Goal: Check status: Check status

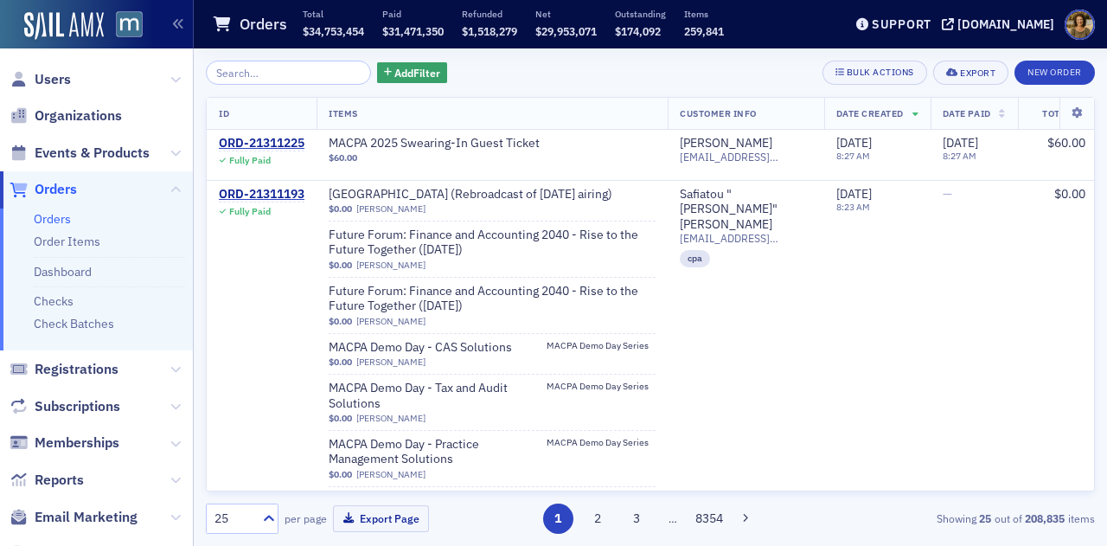
drag, startPoint x: 74, startPoint y: 243, endPoint x: 128, endPoint y: 228, distance: 55.6
click at [74, 242] on link "Order Items" at bounding box center [67, 241] width 67 height 16
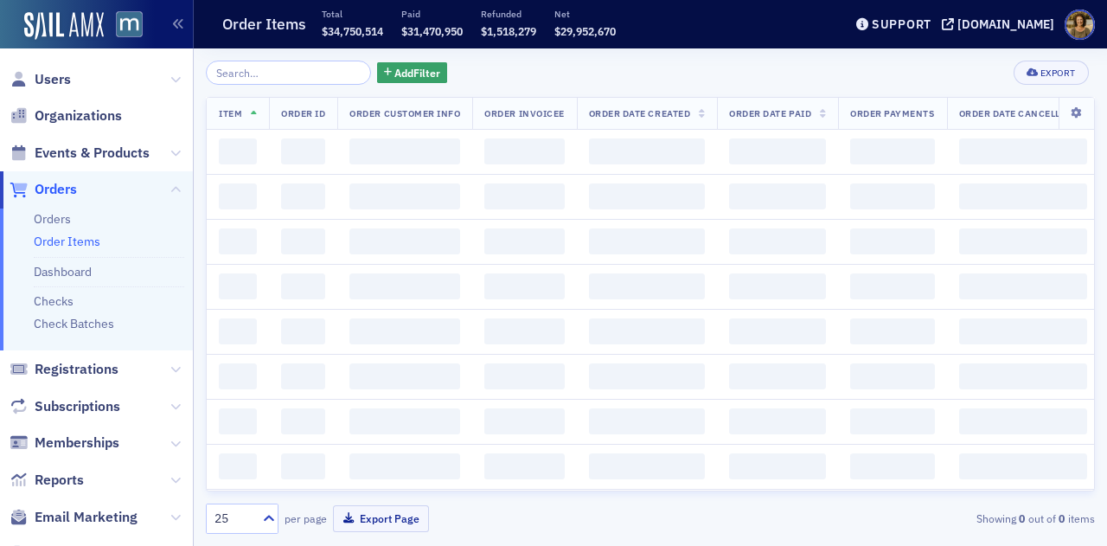
click at [275, 72] on input "search" at bounding box center [288, 73] width 165 height 24
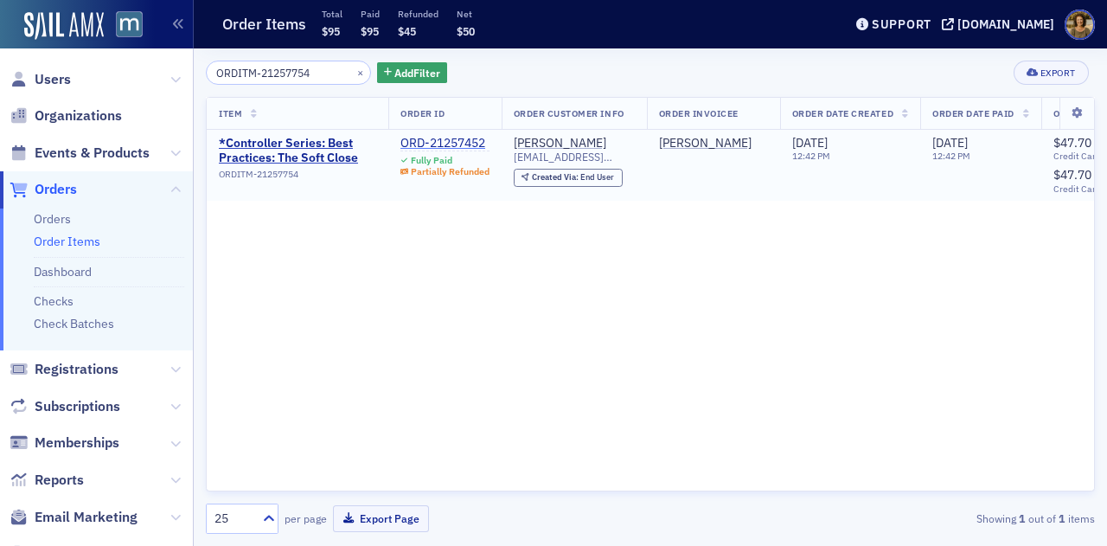
type input "ORDITM-21257754"
click at [462, 138] on div "ORD-21257452" at bounding box center [444, 144] width 89 height 16
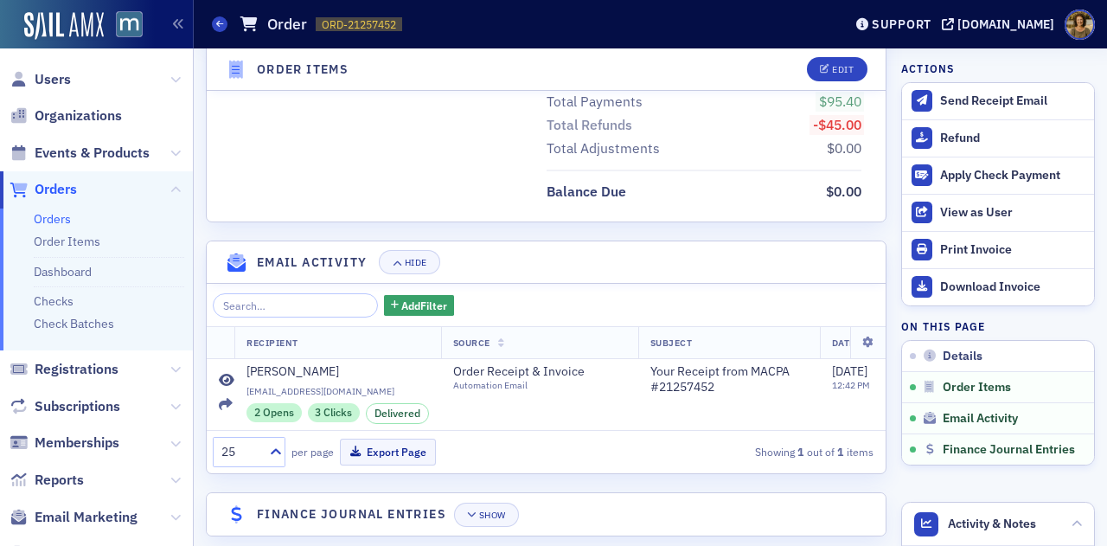
scroll to position [1422, 0]
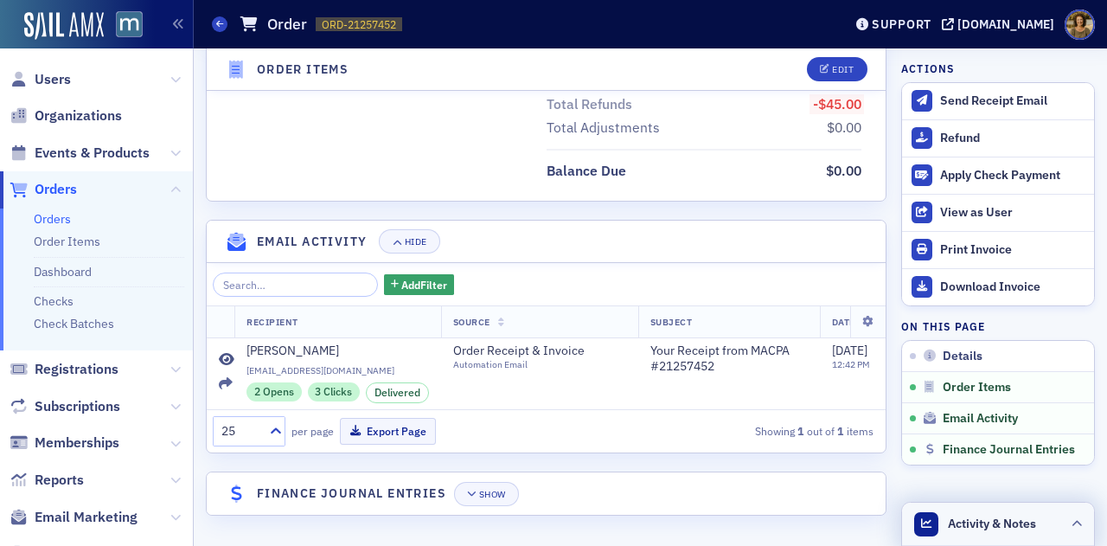
click at [1056, 521] on header "Activity & Notes" at bounding box center [998, 523] width 192 height 43
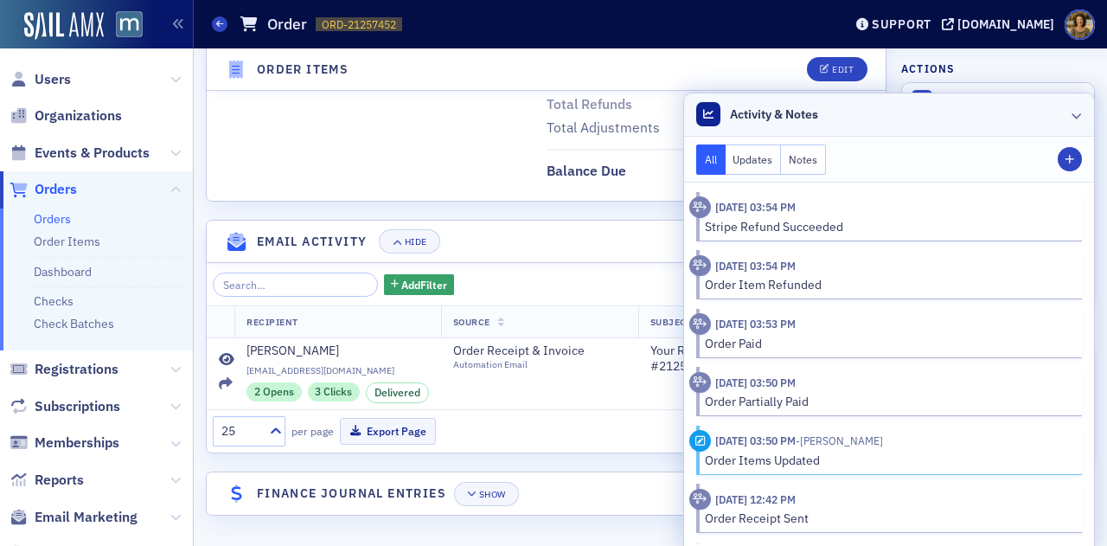
click at [1049, 118] on header "Activity & Notes" at bounding box center [889, 114] width 410 height 43
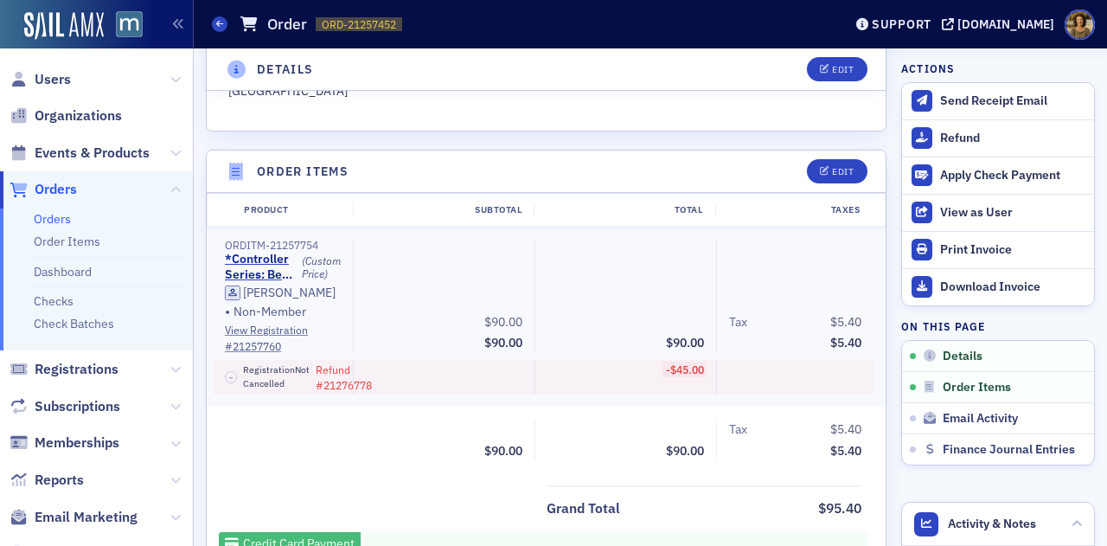
scroll to position [557, 0]
click at [820, 169] on icon "button" at bounding box center [825, 173] width 10 height 10
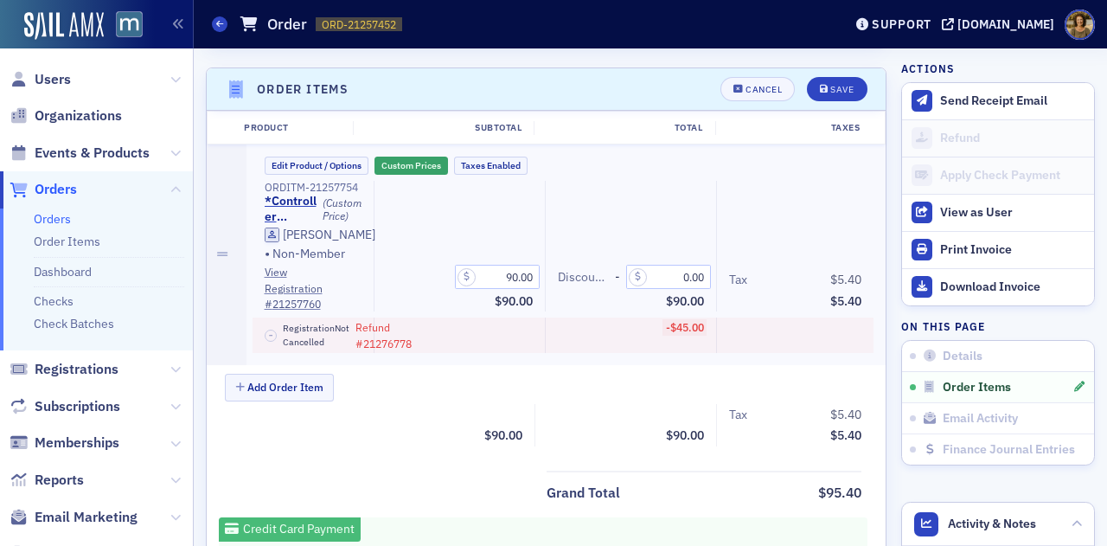
scroll to position [649, 0]
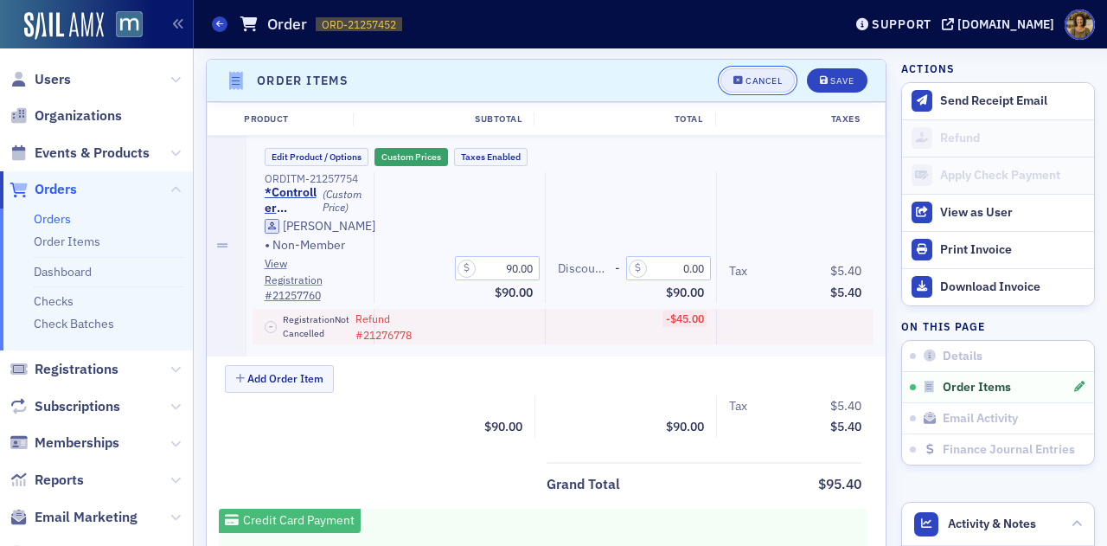
click at [738, 84] on button "Cancel" at bounding box center [757, 80] width 74 height 24
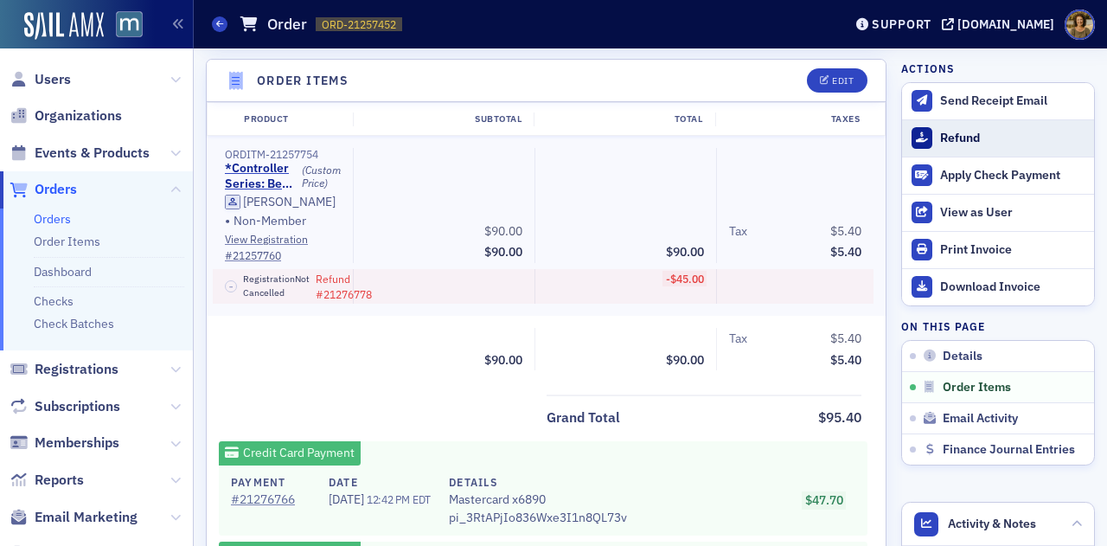
click at [916, 140] on icon at bounding box center [922, 137] width 12 height 10
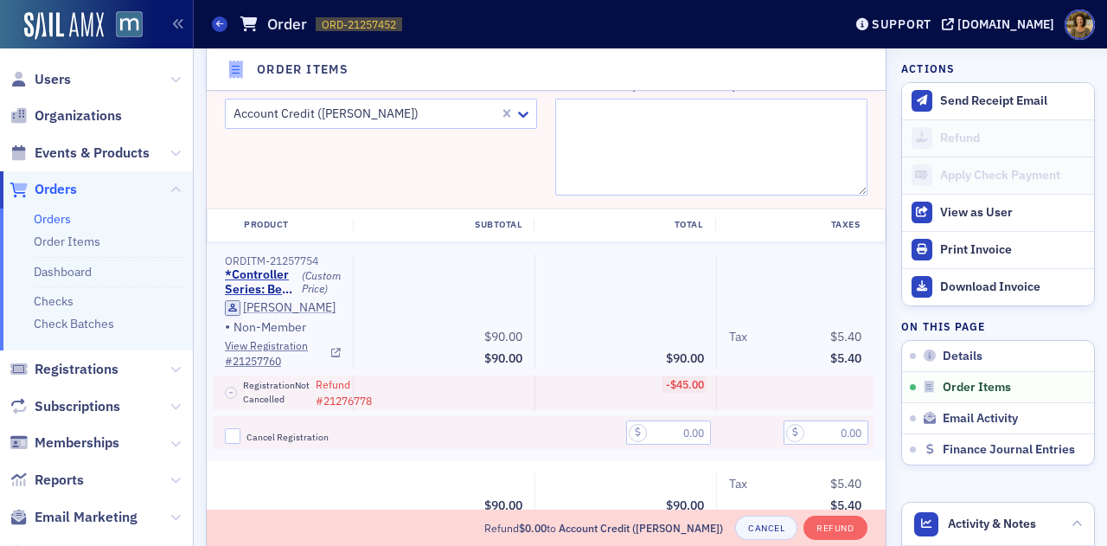
scroll to position [735, 0]
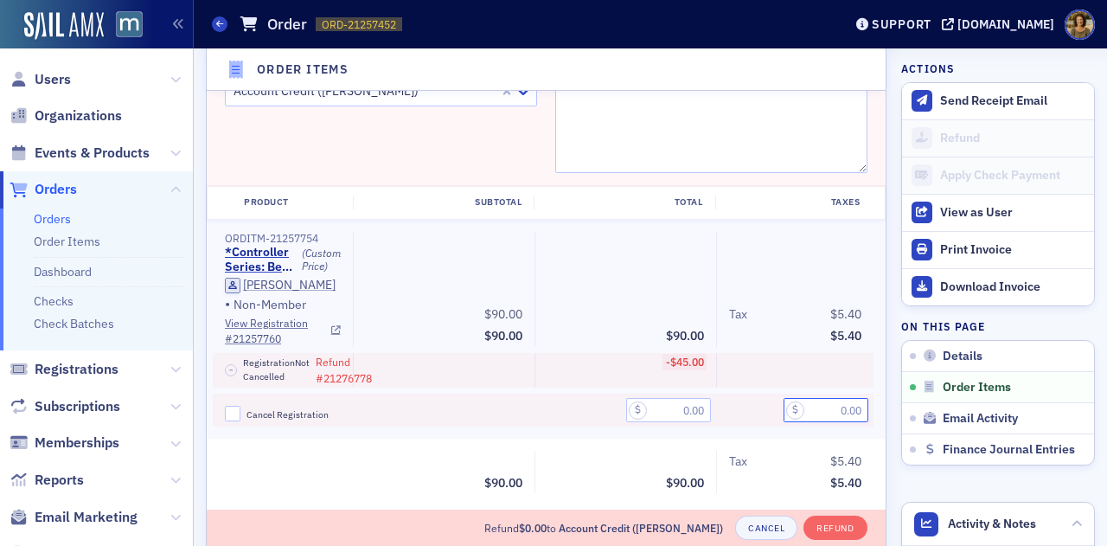
click at [801, 418] on input "text" at bounding box center [825, 410] width 85 height 24
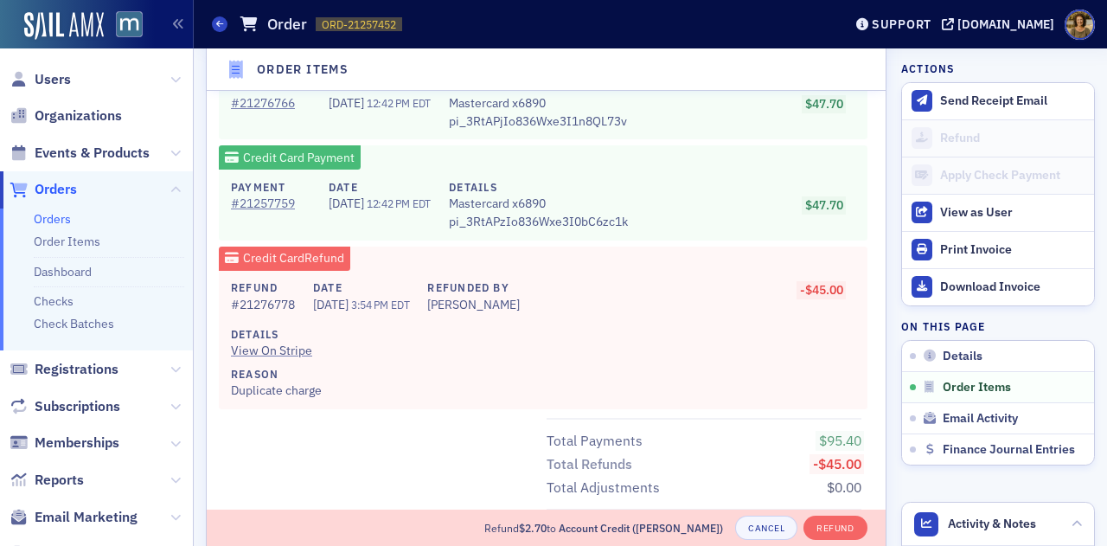
scroll to position [1427, 0]
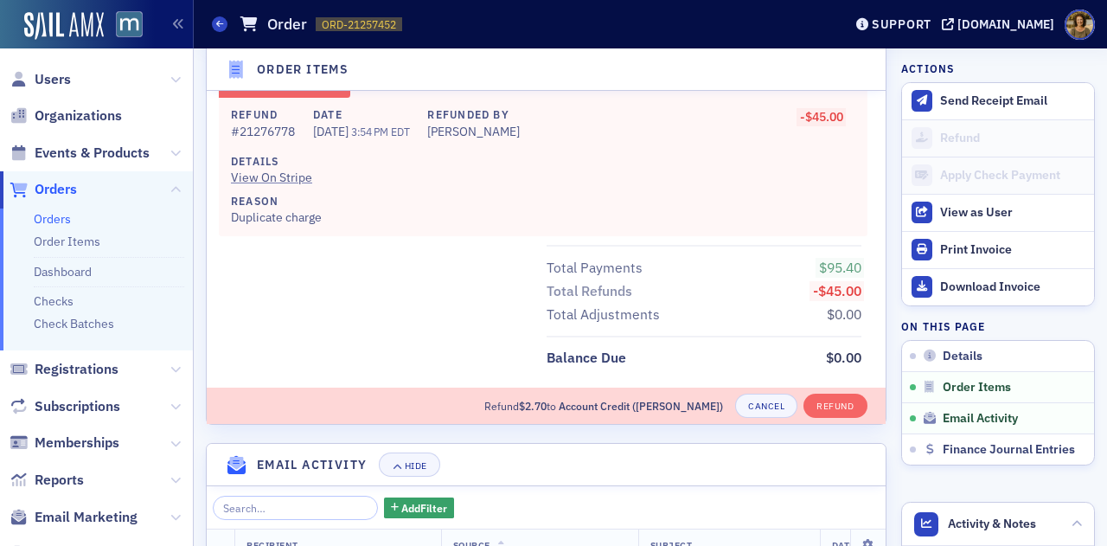
type input "2.70"
click at [686, 403] on div "Refund $2.70 to Account Credit (Chris Distefano) Cancel Refund" at bounding box center [546, 405] width 679 height 36
click at [642, 412] on span "Account Credit (Chris Distefano)" at bounding box center [641, 406] width 164 height 14
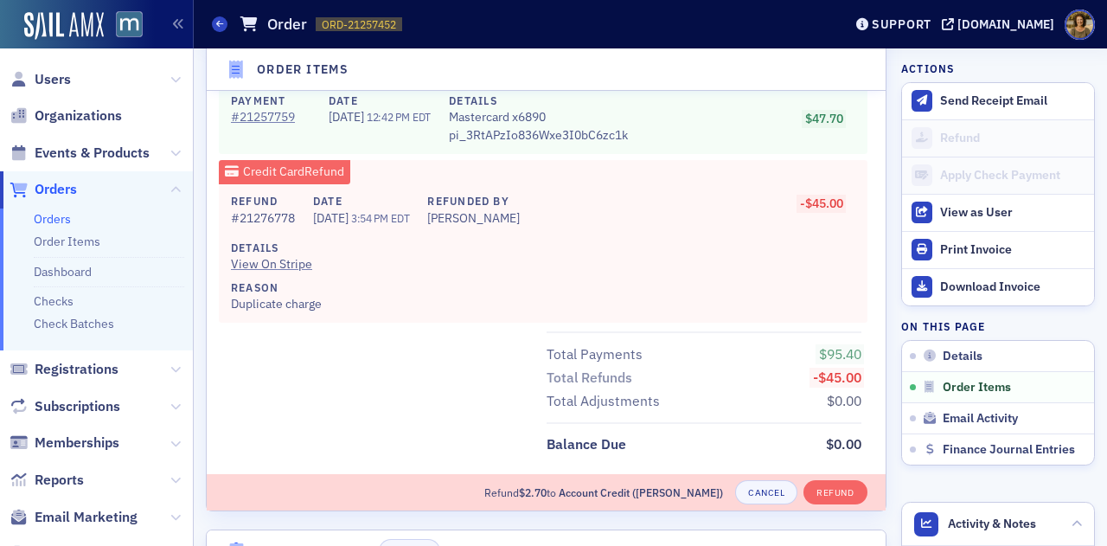
scroll to position [1254, 0]
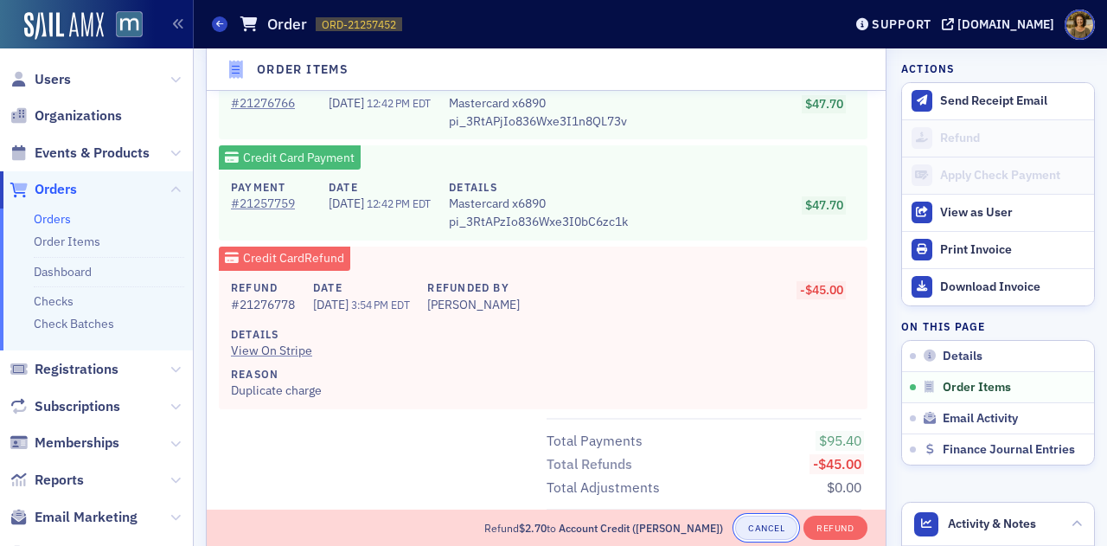
click at [747, 526] on button "Cancel" at bounding box center [766, 527] width 62 height 24
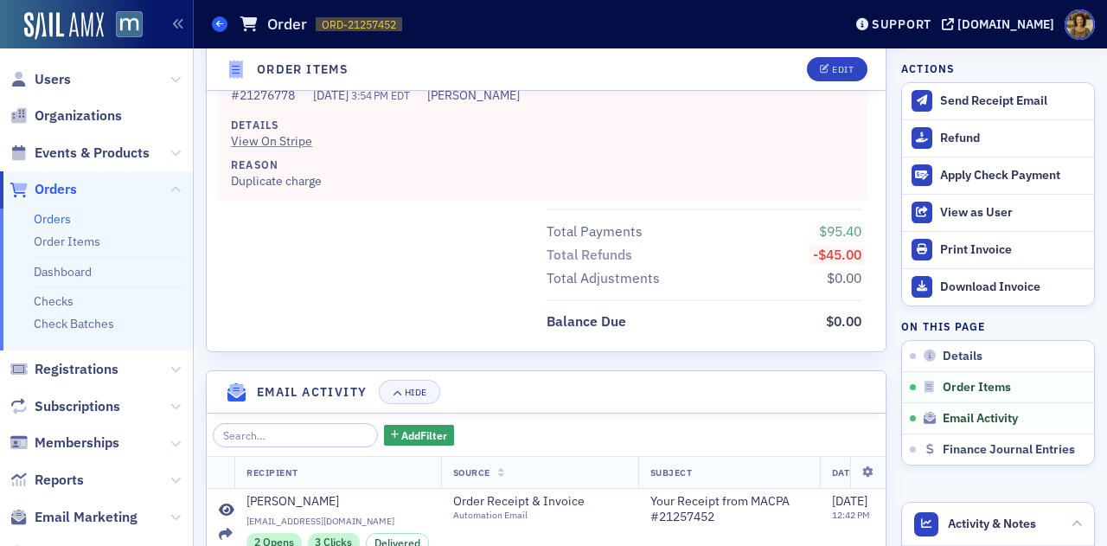
click at [219, 28] on icon at bounding box center [219, 24] width 7 height 8
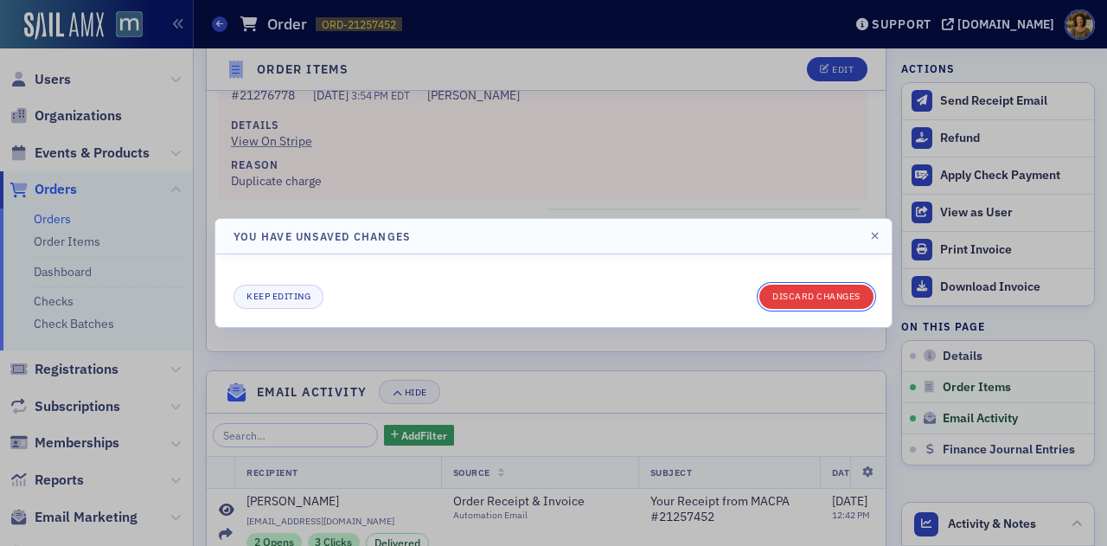
click at [828, 293] on button "Discard changes" at bounding box center [816, 296] width 114 height 24
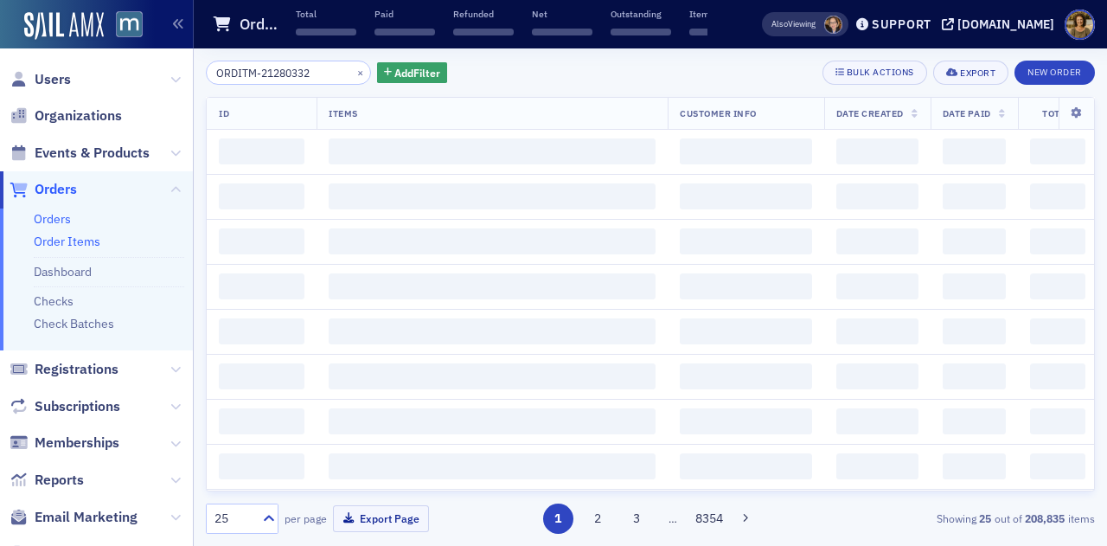
type input "ORDITM-21280332"
click at [54, 236] on link "Order Items" at bounding box center [67, 241] width 67 height 16
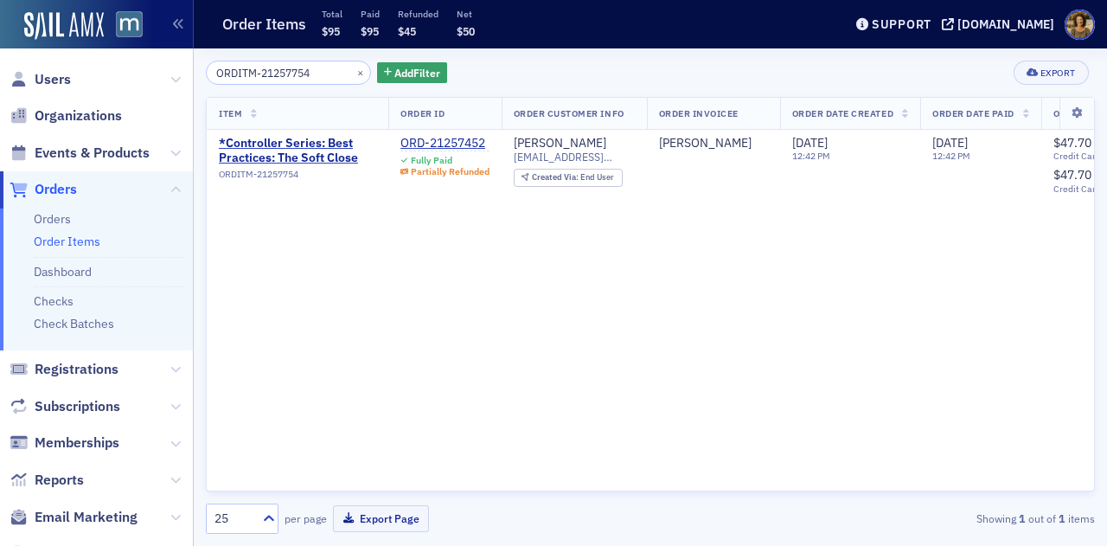
drag, startPoint x: 74, startPoint y: 240, endPoint x: 80, endPoint y: 233, distance: 9.2
click at [75, 238] on link "Order Items" at bounding box center [67, 241] width 67 height 16
click at [353, 73] on button "×" at bounding box center [361, 72] width 16 height 16
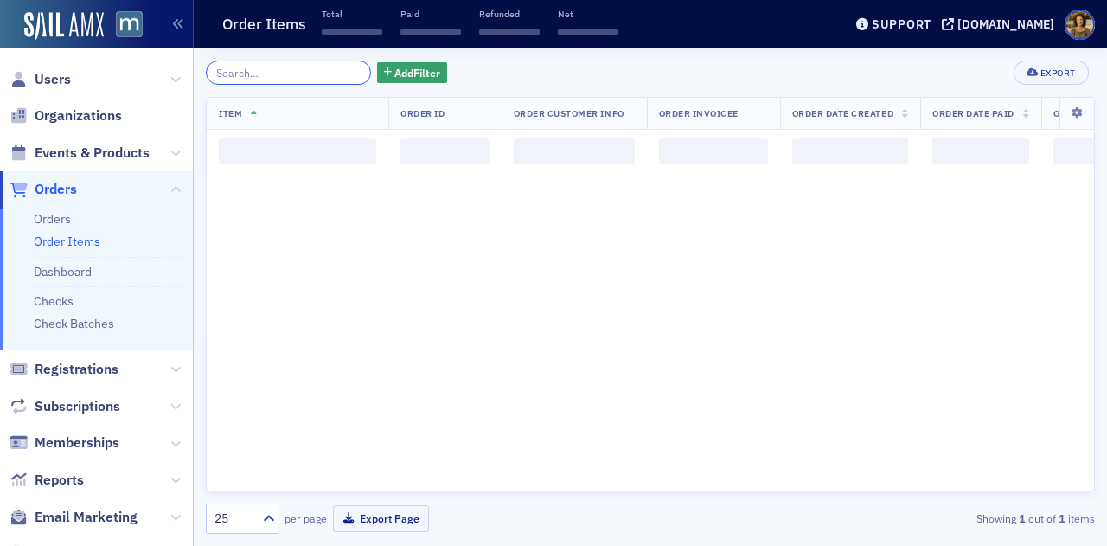
click at [309, 75] on input "search" at bounding box center [288, 73] width 165 height 24
paste input "ORDITM-21280332"
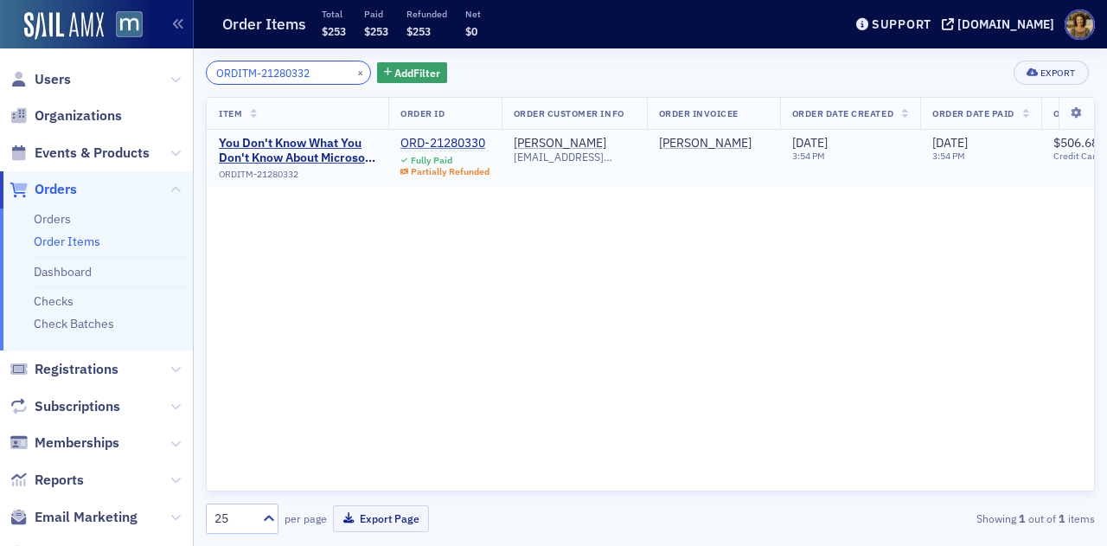
type input "ORDITM-21280332"
click at [447, 141] on div "ORD-21280330" at bounding box center [444, 144] width 89 height 16
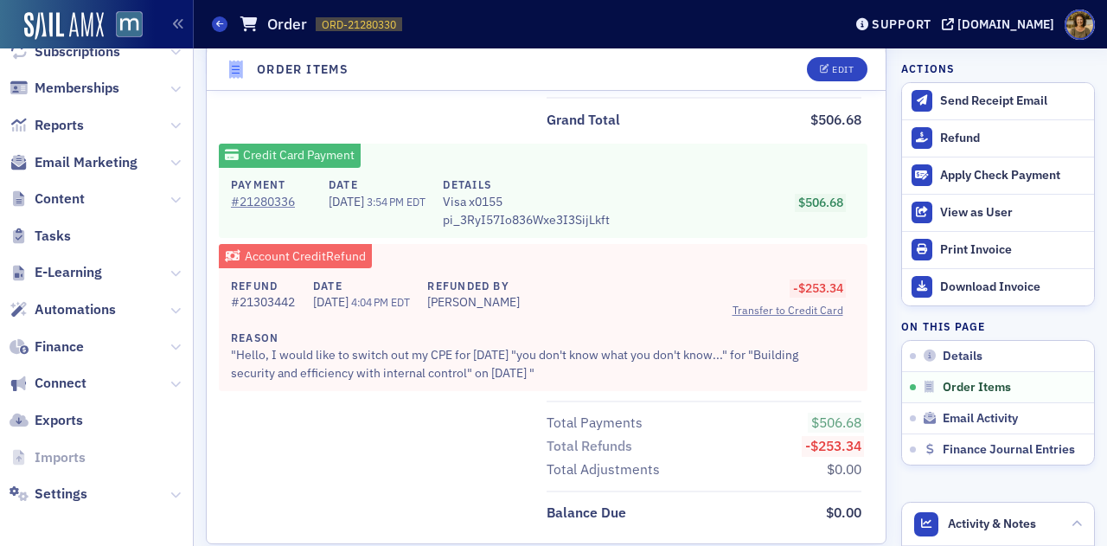
scroll to position [356, 0]
click at [71, 131] on span "Reports" at bounding box center [59, 123] width 49 height 19
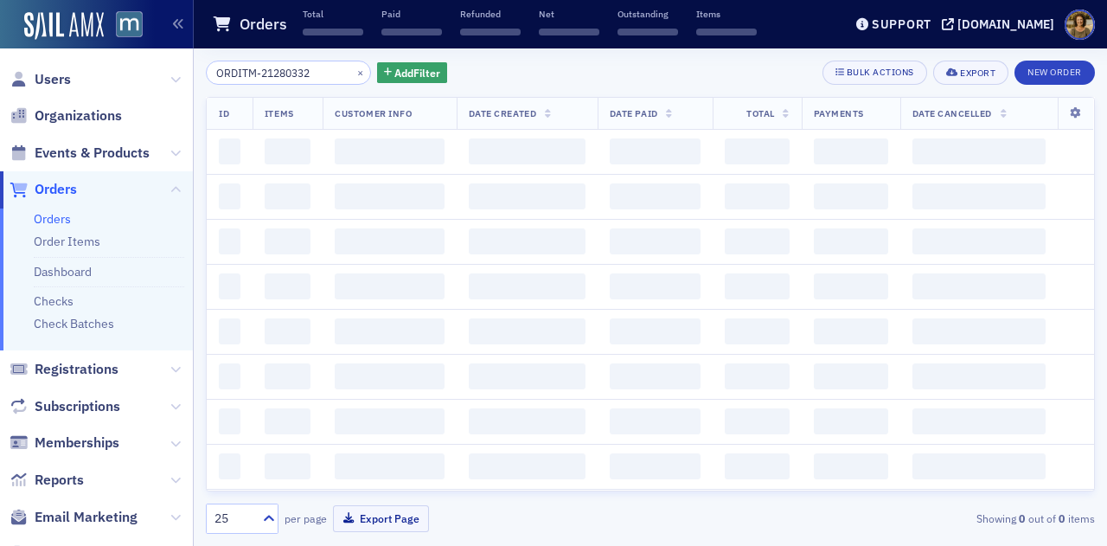
drag, startPoint x: 318, startPoint y: 71, endPoint x: 175, endPoint y: 71, distance: 143.5
click at [175, 71] on div "Users Organizations Events & Products Orders Orders Order Items Dashboard Check…" at bounding box center [553, 273] width 1107 height 546
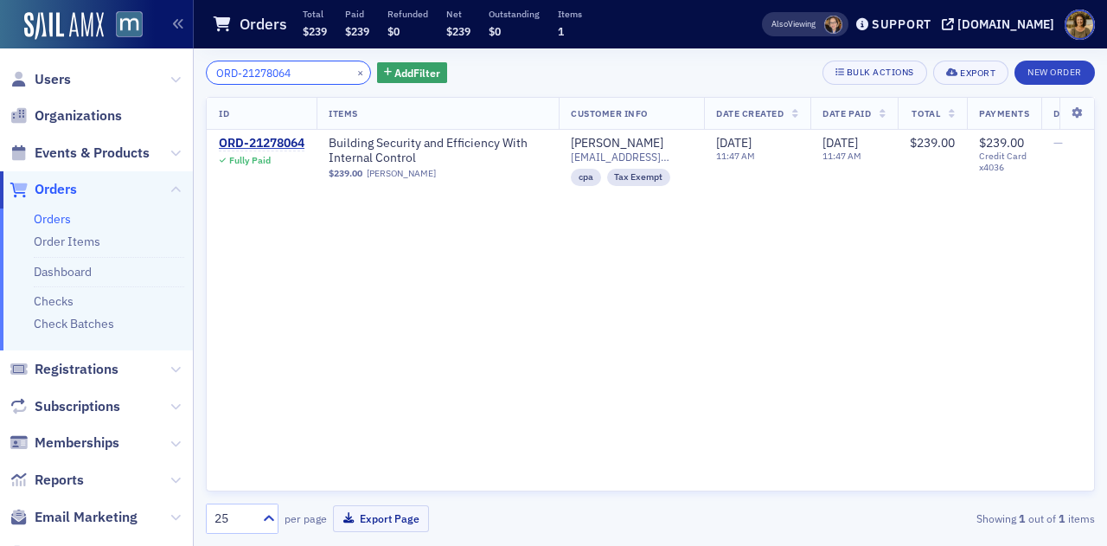
drag, startPoint x: 310, startPoint y: 74, endPoint x: 137, endPoint y: 80, distance: 172.2
click at [137, 80] on div "Users Organizations Events & Products Orders Orders Order Items Dashboard Check…" at bounding box center [553, 273] width 1107 height 546
paste input "81806"
drag, startPoint x: 306, startPoint y: 73, endPoint x: 188, endPoint y: 77, distance: 118.5
click at [189, 77] on div "Users Organizations Events & Products Orders Orders Order Items Dashboard Check…" at bounding box center [553, 273] width 1107 height 546
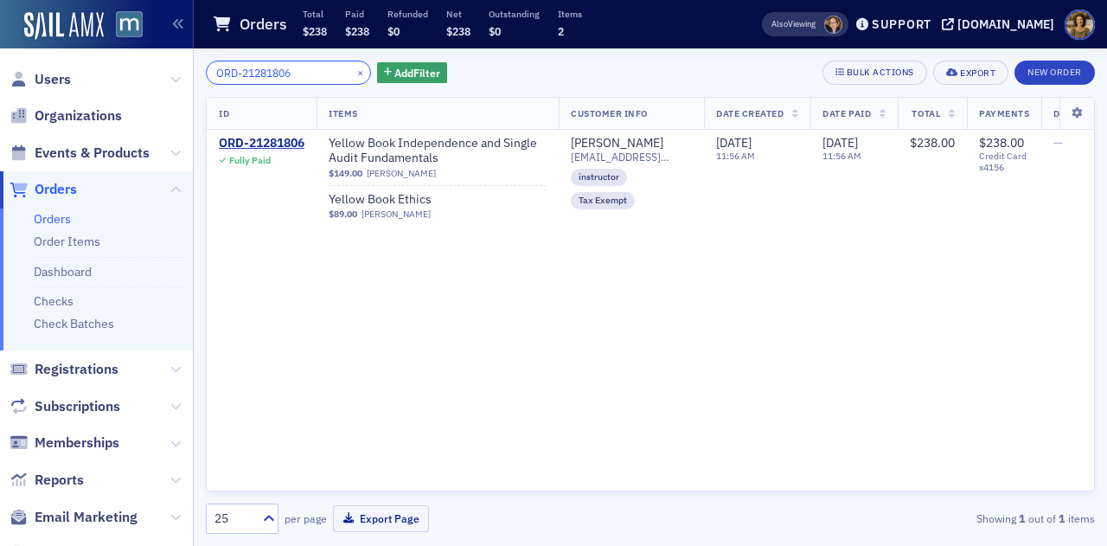
paste input "2098"
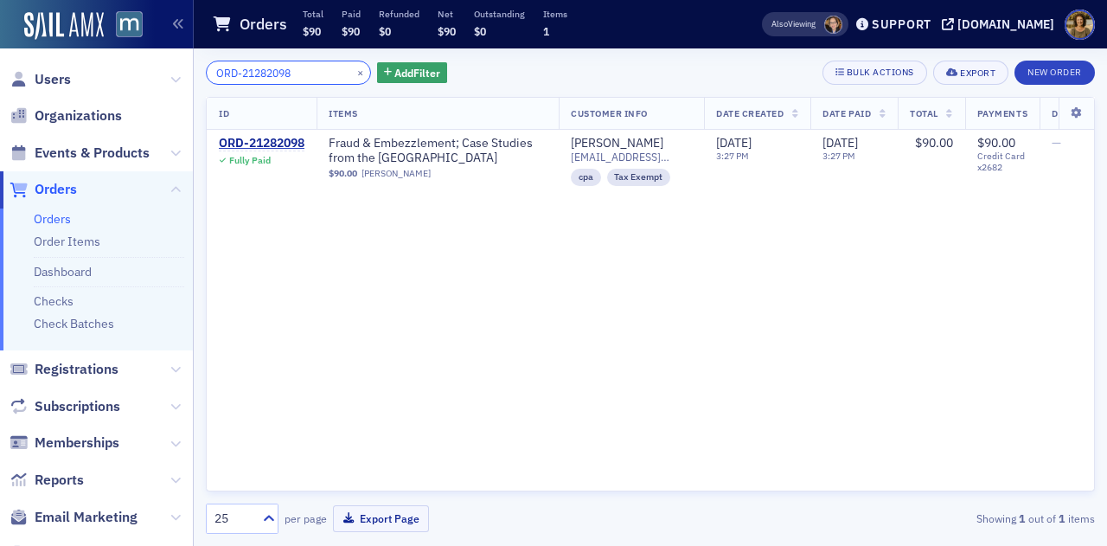
click at [304, 66] on input "ORD-21282098" at bounding box center [288, 73] width 165 height 24
drag, startPoint x: 304, startPoint y: 67, endPoint x: 187, endPoint y: 71, distance: 116.8
click at [188, 72] on div "Users Organizations Events & Products Orders Orders Order Items Dashboard Check…" at bounding box center [553, 273] width 1107 height 546
paste input "1806"
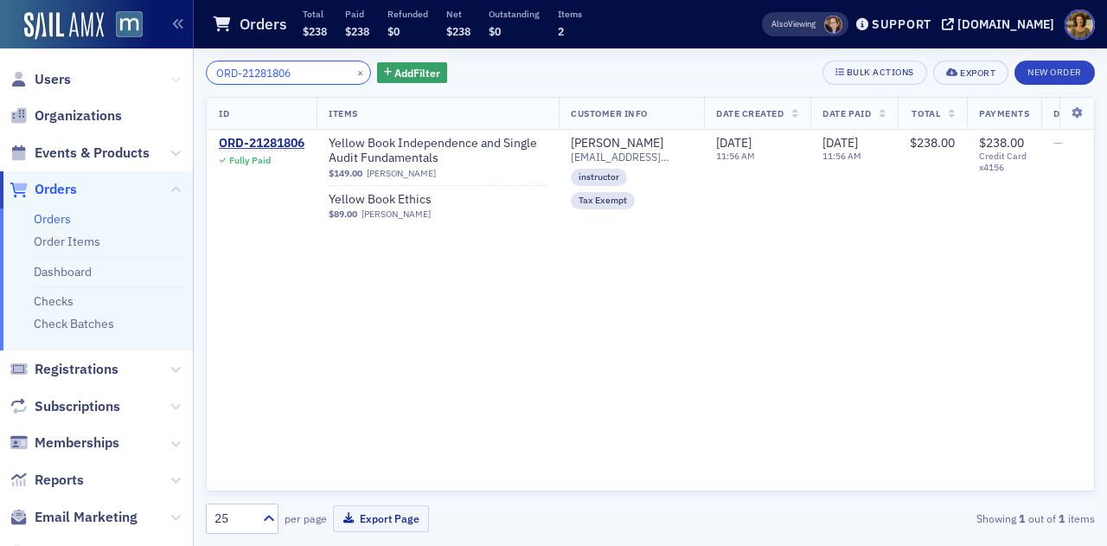
drag, startPoint x: 313, startPoint y: 71, endPoint x: 166, endPoint y: 83, distance: 147.5
click at [168, 84] on div "Users Organizations Events & Products Orders Orders Order Items Dashboard Check…" at bounding box center [553, 273] width 1107 height 546
paste input "6199"
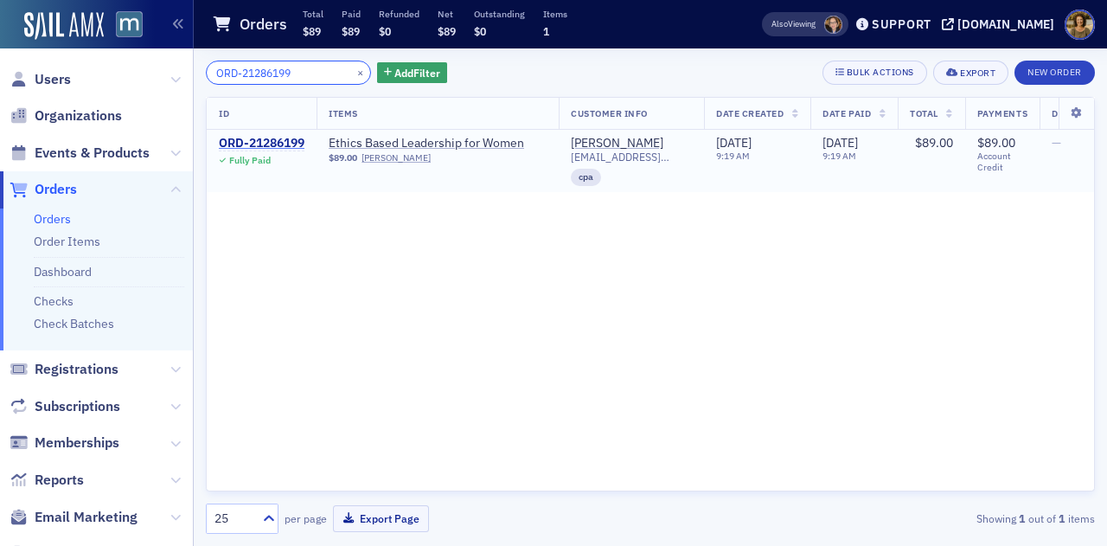
type input "ORD-21286199"
click at [285, 147] on div "ORD-21286199" at bounding box center [262, 144] width 86 height 16
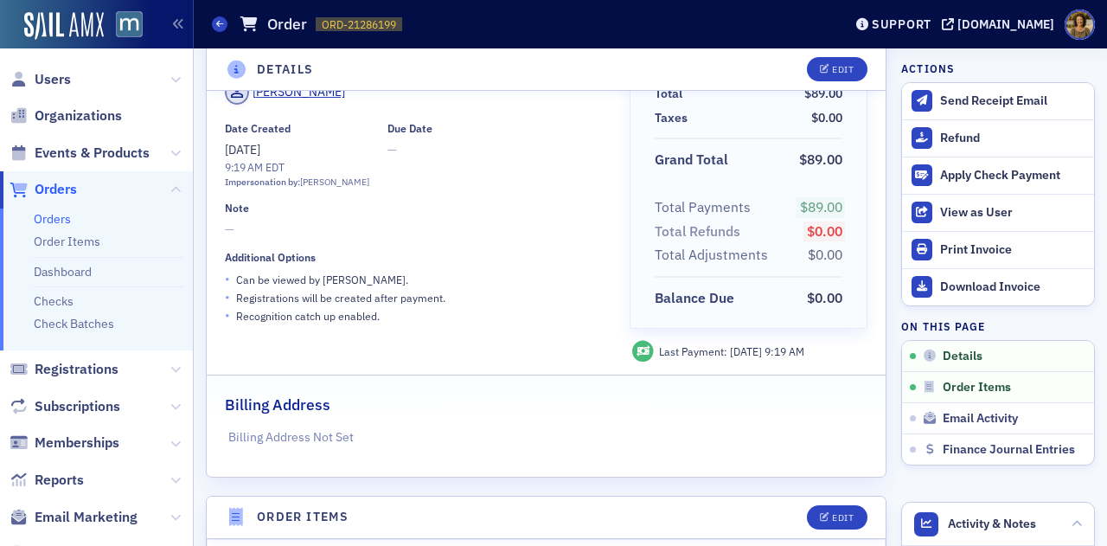
scroll to position [86, 0]
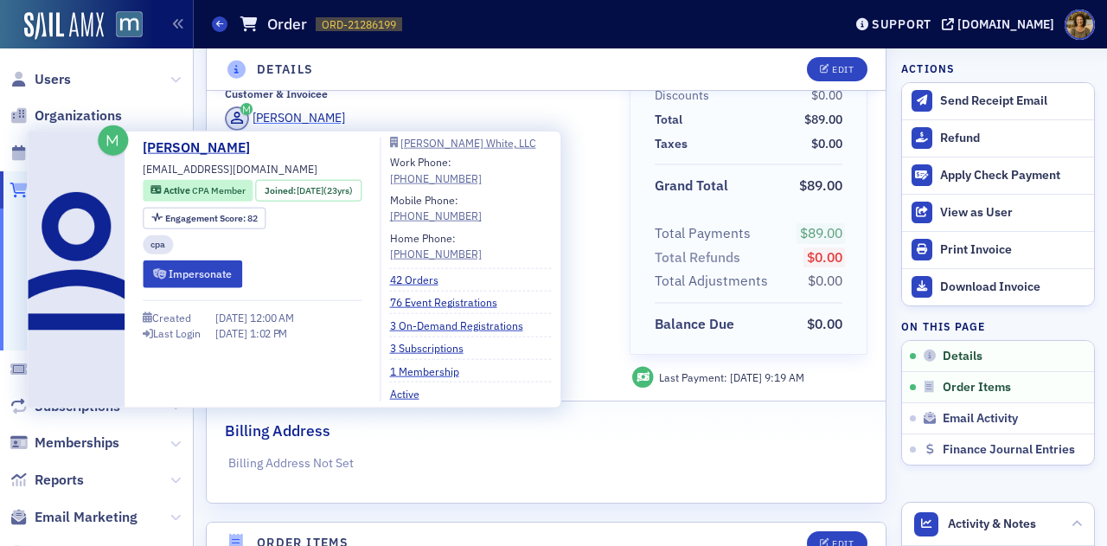
click at [342, 123] on div "Hemi Lee-Gallagher" at bounding box center [298, 118] width 93 height 18
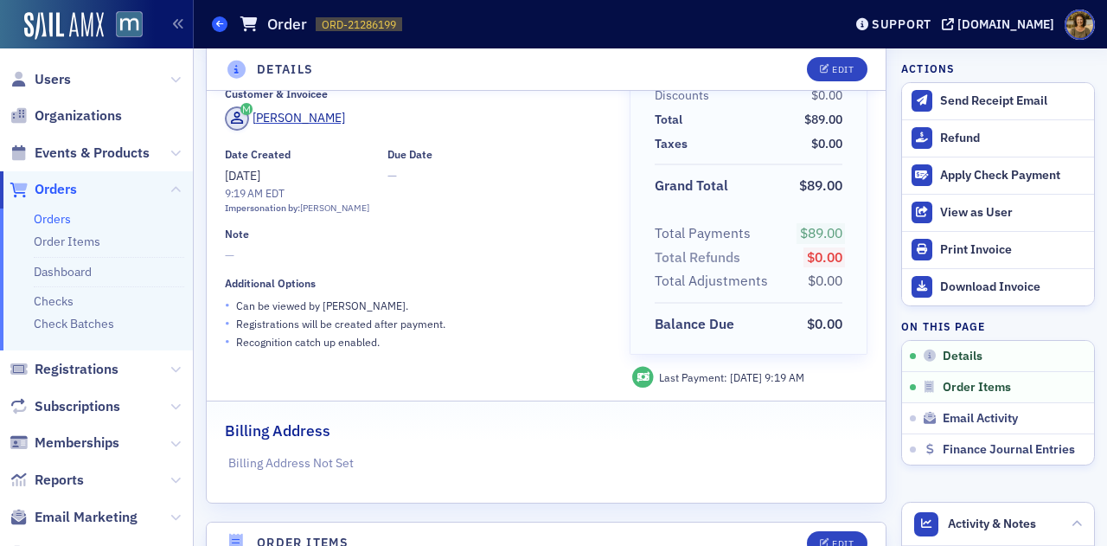
click at [219, 28] on icon at bounding box center [219, 24] width 7 height 8
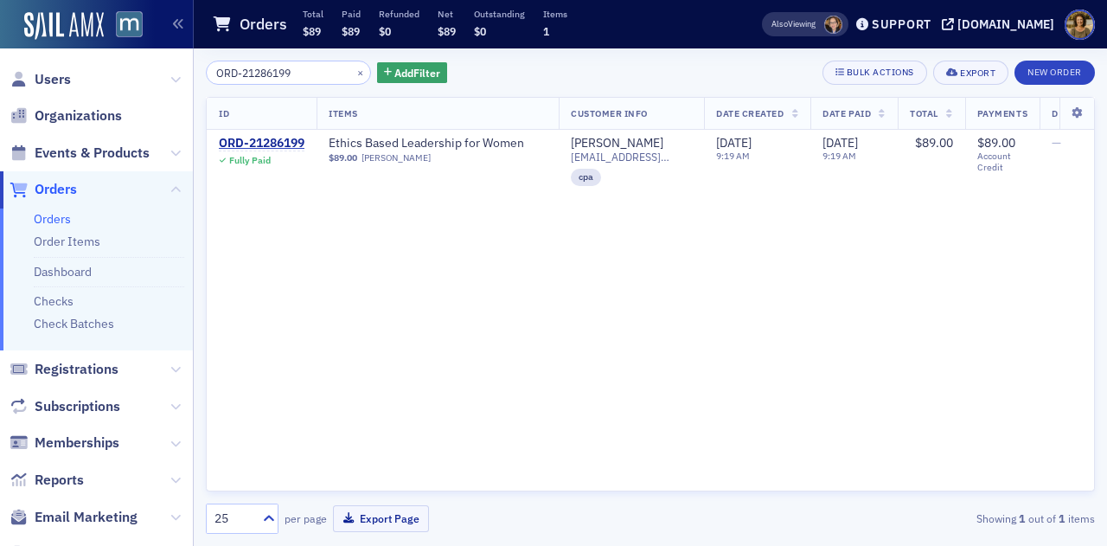
drag, startPoint x: 316, startPoint y: 70, endPoint x: 164, endPoint y: 64, distance: 152.3
click at [165, 66] on div "Users Organizations Events & Products Orders Orders Order Items Dashboard Check…" at bounding box center [553, 273] width 1107 height 546
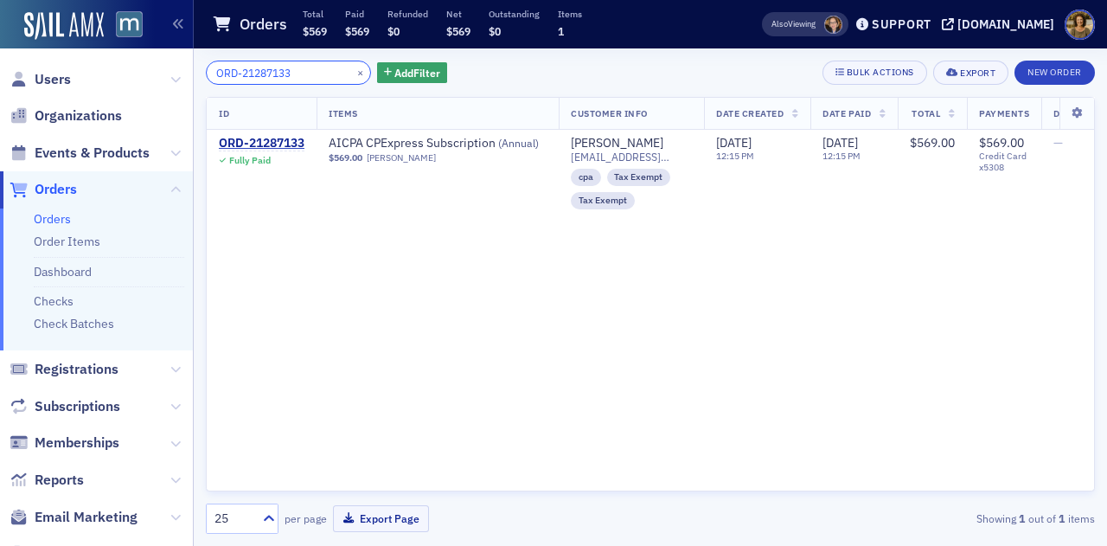
drag, startPoint x: 297, startPoint y: 72, endPoint x: 195, endPoint y: 66, distance: 102.2
click at [190, 68] on div "Users Organizations Events & Products Orders Orders Order Items Dashboard Check…" at bounding box center [553, 273] width 1107 height 546
paste input "6929"
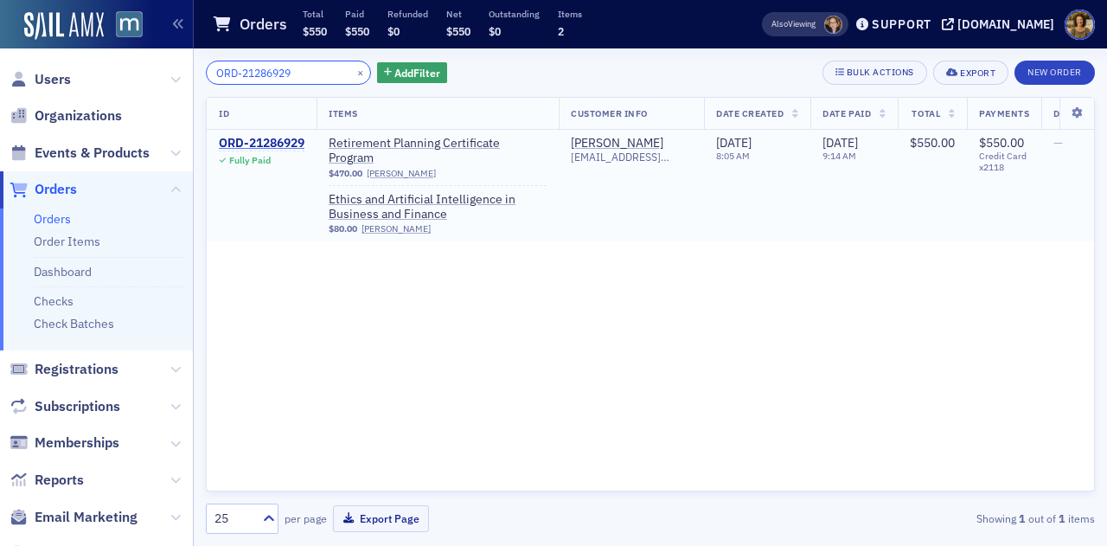
type input "ORD-21286929"
click at [249, 148] on div "ORD-21286929" at bounding box center [262, 144] width 86 height 16
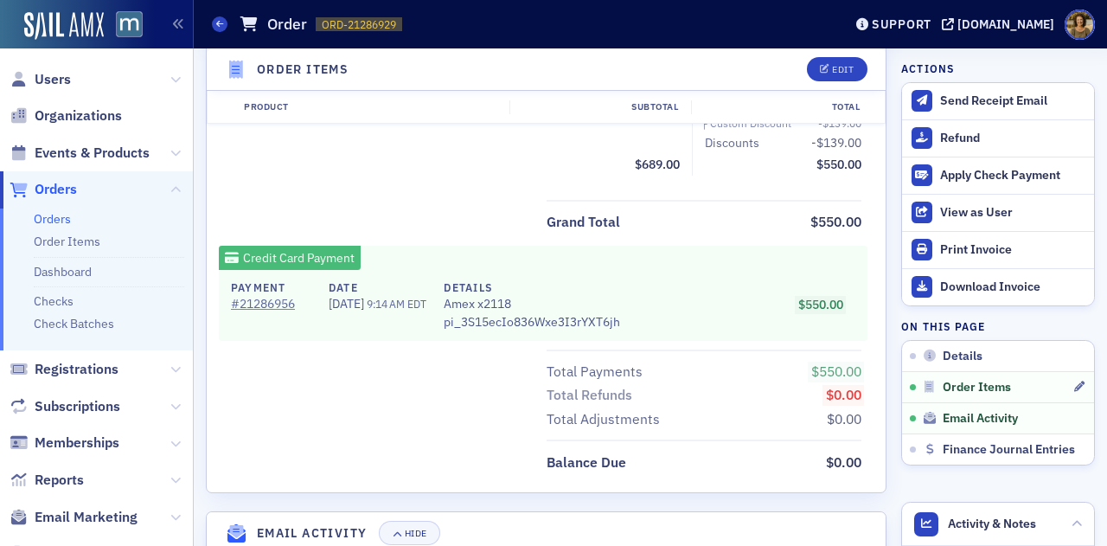
scroll to position [1144, 0]
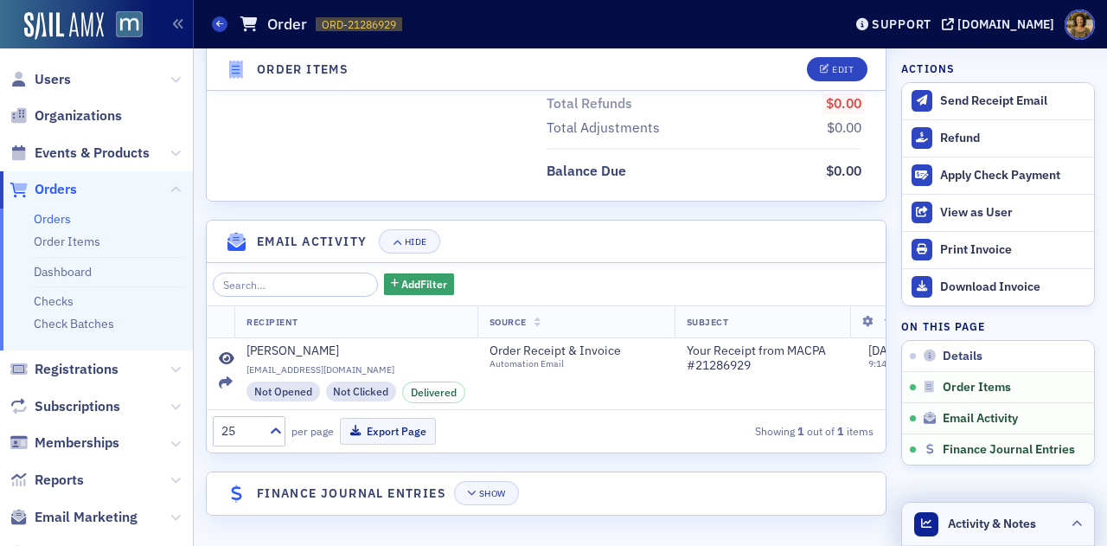
click at [1062, 514] on header "Activity & Notes" at bounding box center [998, 523] width 192 height 43
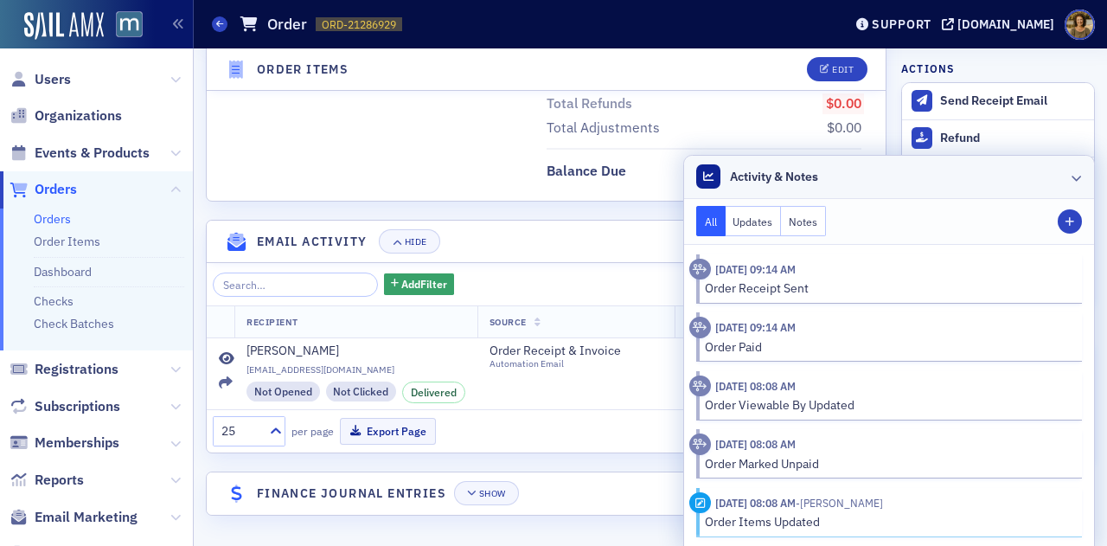
click at [1071, 178] on icon at bounding box center [1076, 177] width 10 height 10
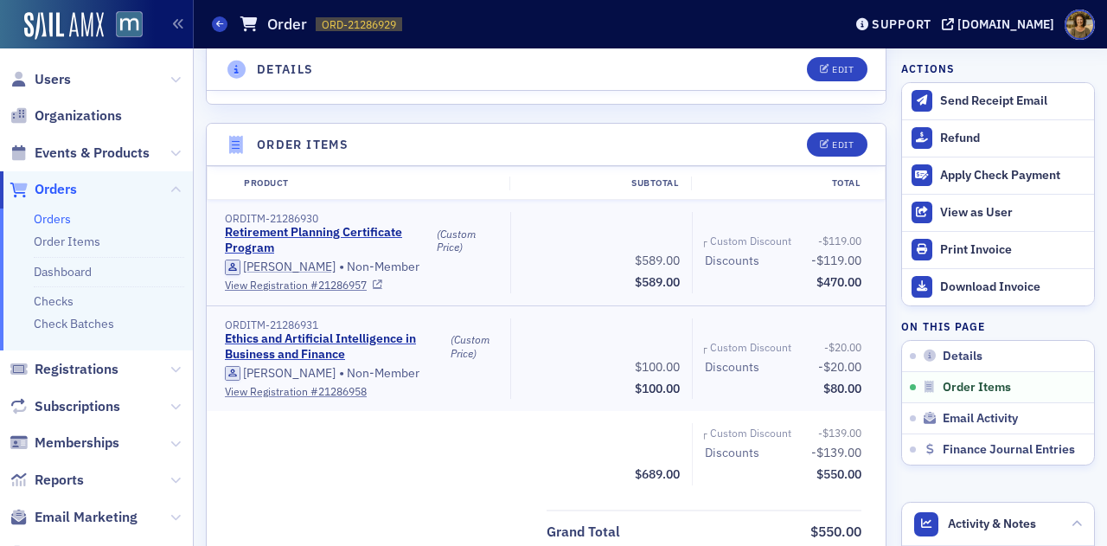
scroll to position [452, 0]
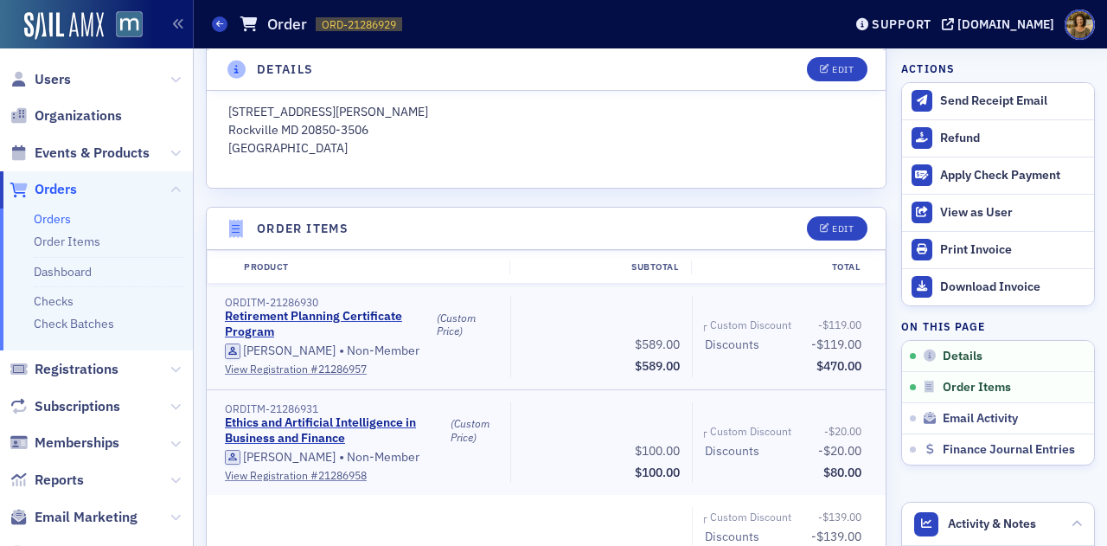
click at [814, 30] on div "Orders Order ORD-21286929 21286929" at bounding box center [514, 24] width 604 height 33
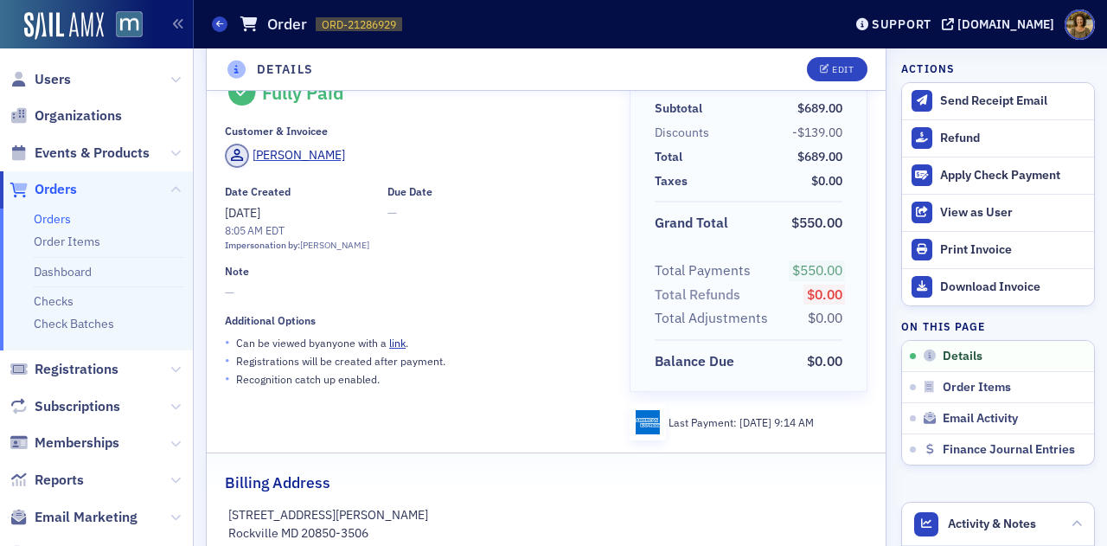
scroll to position [20, 0]
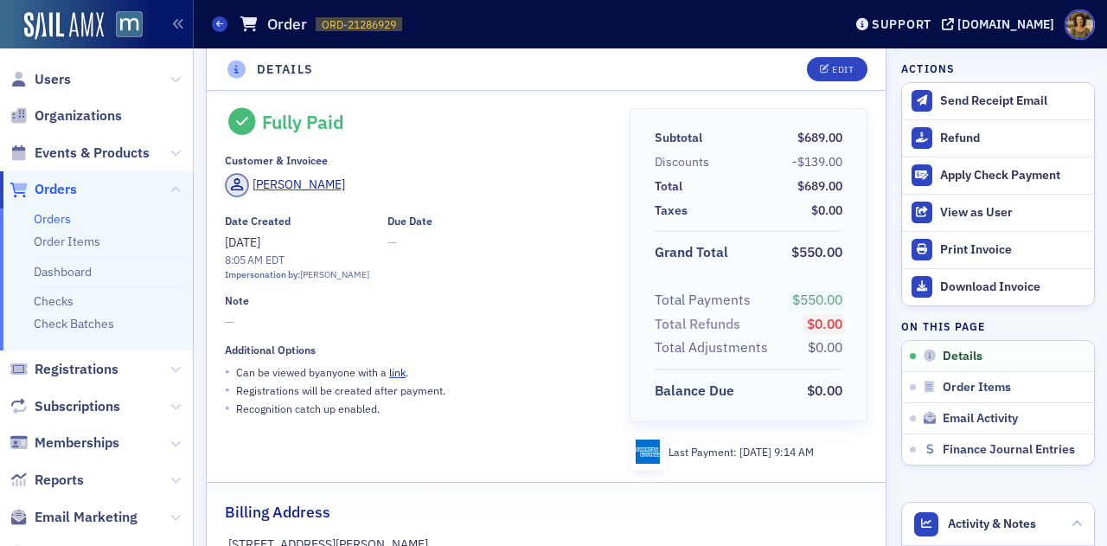
drag, startPoint x: 219, startPoint y: 24, endPoint x: 229, endPoint y: 14, distance: 14.7
click at [219, 24] on icon at bounding box center [219, 24] width 7 height 8
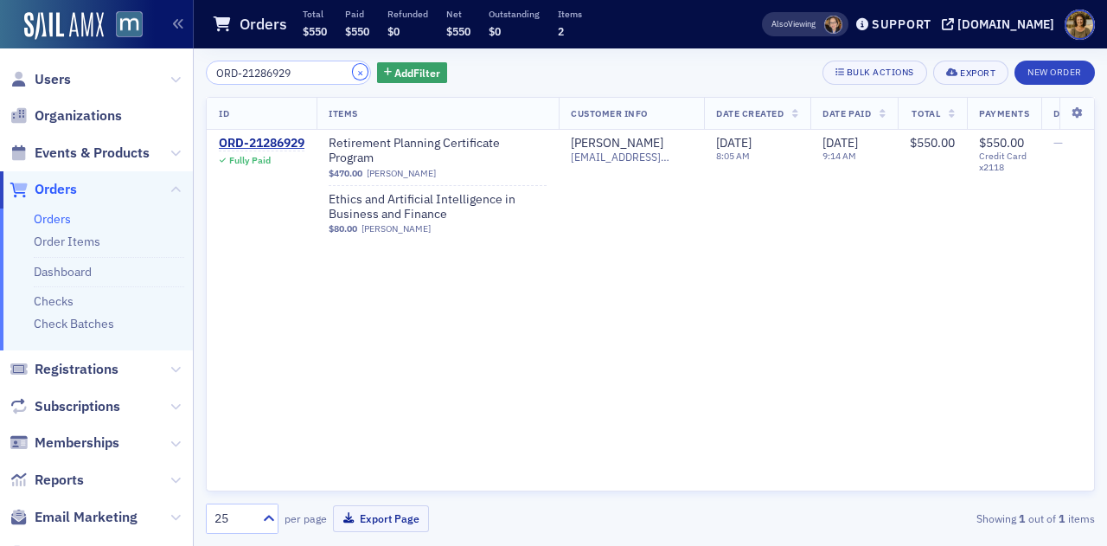
click at [353, 73] on button "×" at bounding box center [361, 72] width 16 height 16
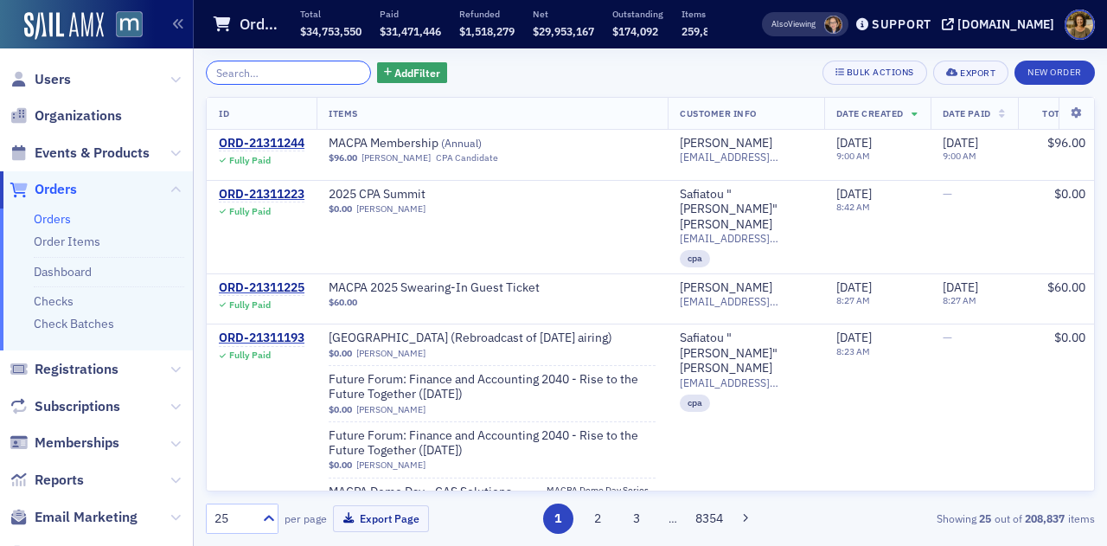
click at [287, 65] on input "search" at bounding box center [288, 73] width 165 height 24
paste input "ORD-21289506"
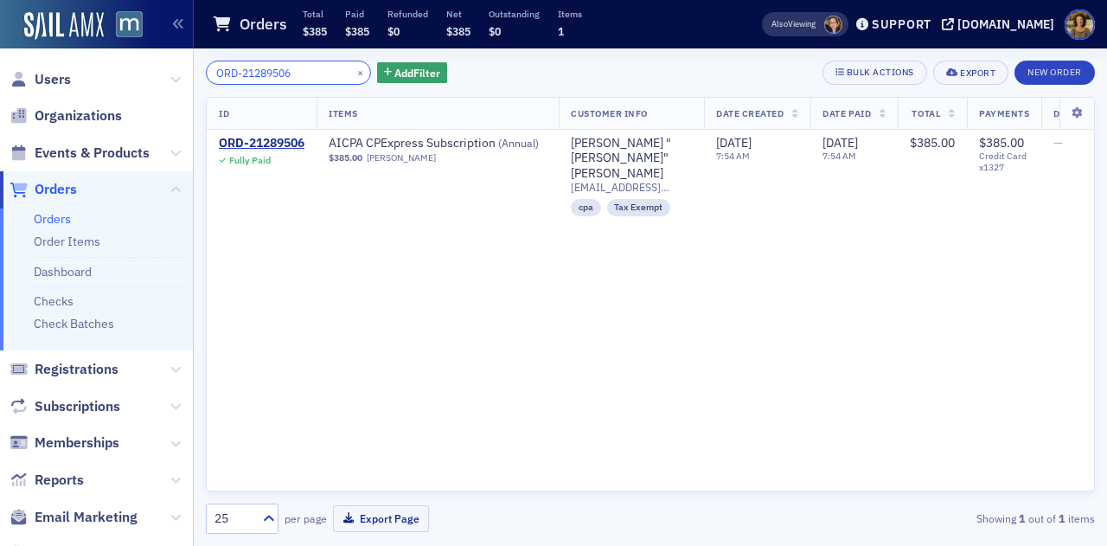
drag, startPoint x: 304, startPoint y: 78, endPoint x: 189, endPoint y: 79, distance: 115.0
click at [189, 79] on div "Users Organizations Events & Products Orders Orders Order Items Dashboard Check…" at bounding box center [553, 273] width 1107 height 546
paste input "6199"
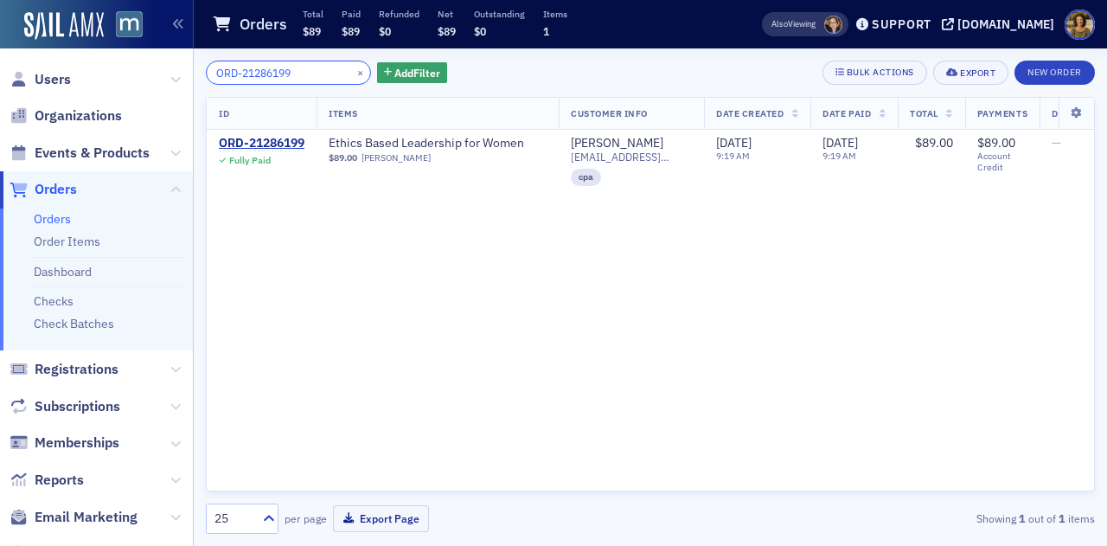
type input "ORD-21286199"
